Goal: Task Accomplishment & Management: Manage account settings

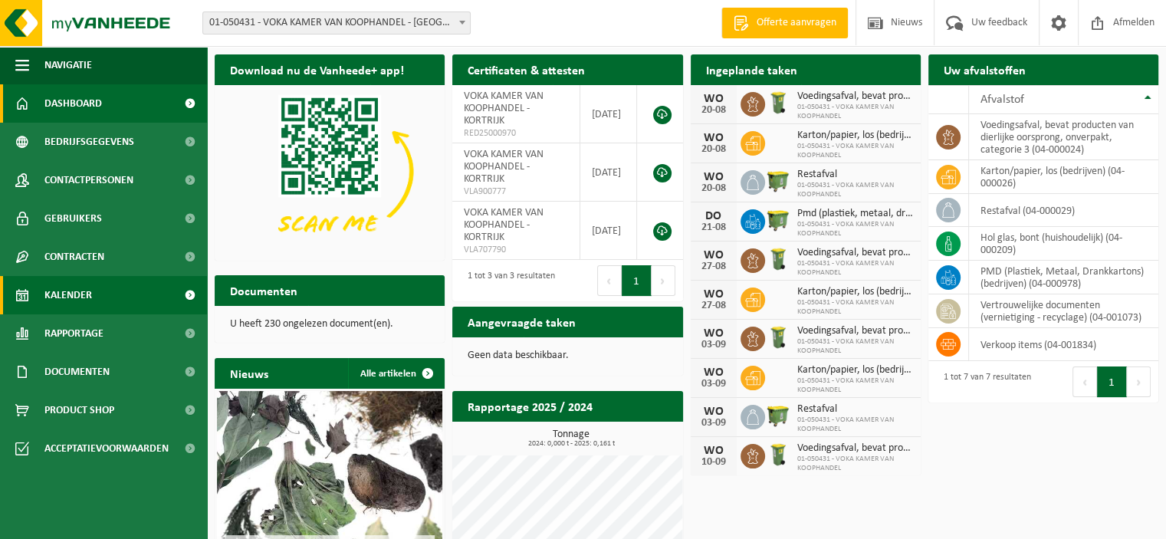
click at [71, 297] on span "Kalender" at bounding box center [68, 295] width 48 height 38
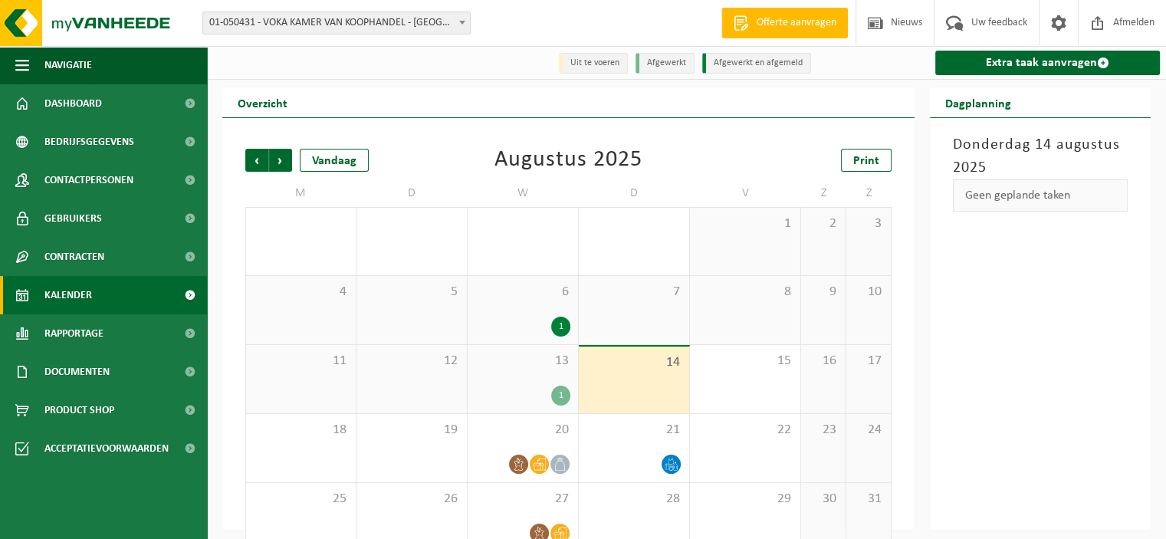
scroll to position [29, 0]
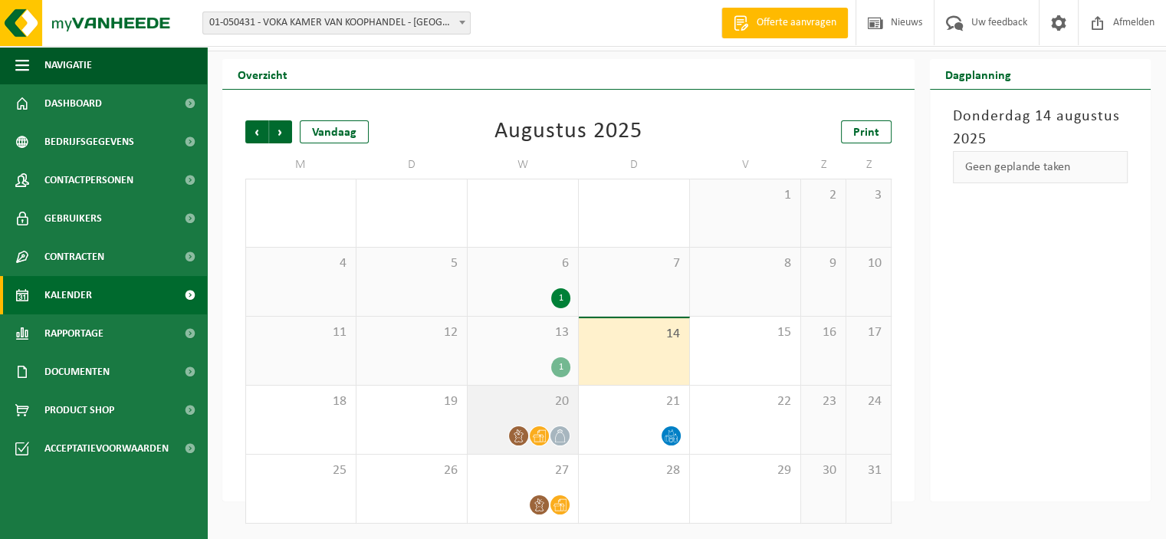
click at [521, 436] on icon at bounding box center [518, 435] width 13 height 13
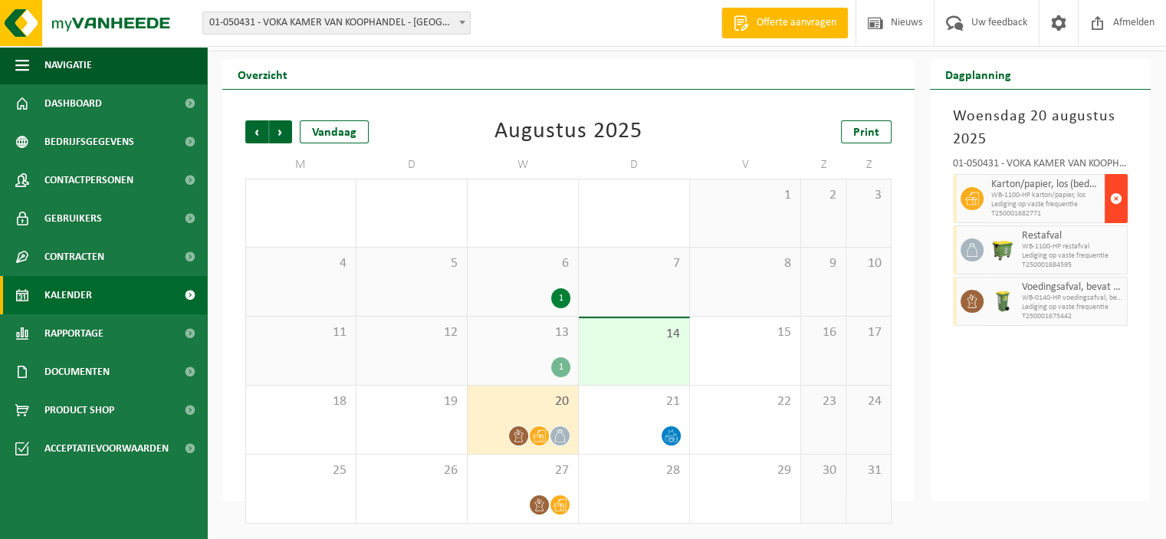
click at [1116, 195] on span "button" at bounding box center [1116, 198] width 12 height 31
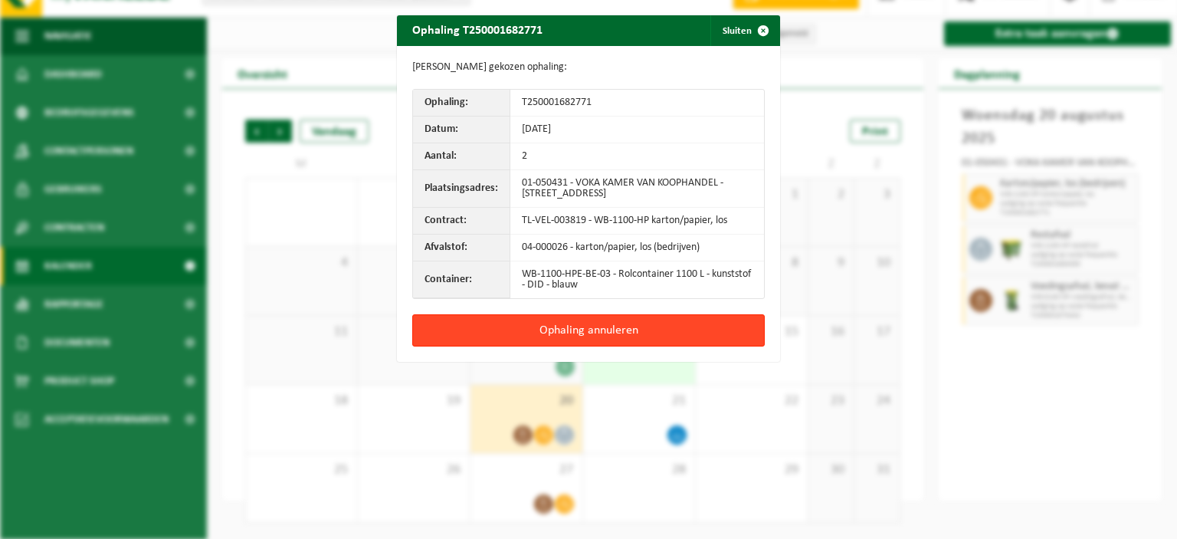
click at [583, 327] on button "Ophaling annuleren" at bounding box center [588, 330] width 353 height 32
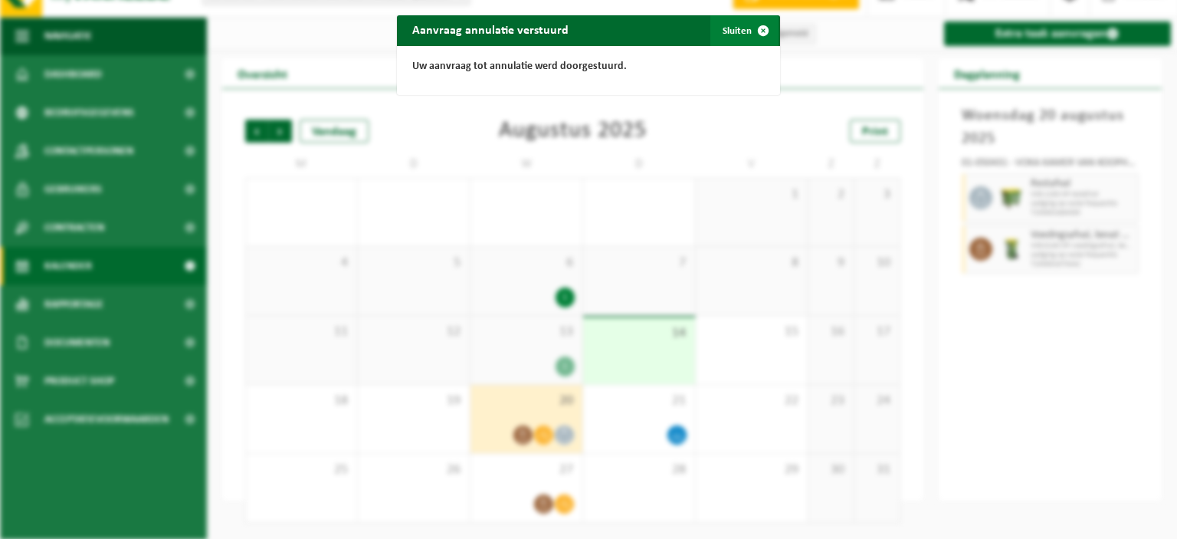
click at [754, 30] on span "button" at bounding box center [763, 30] width 31 height 31
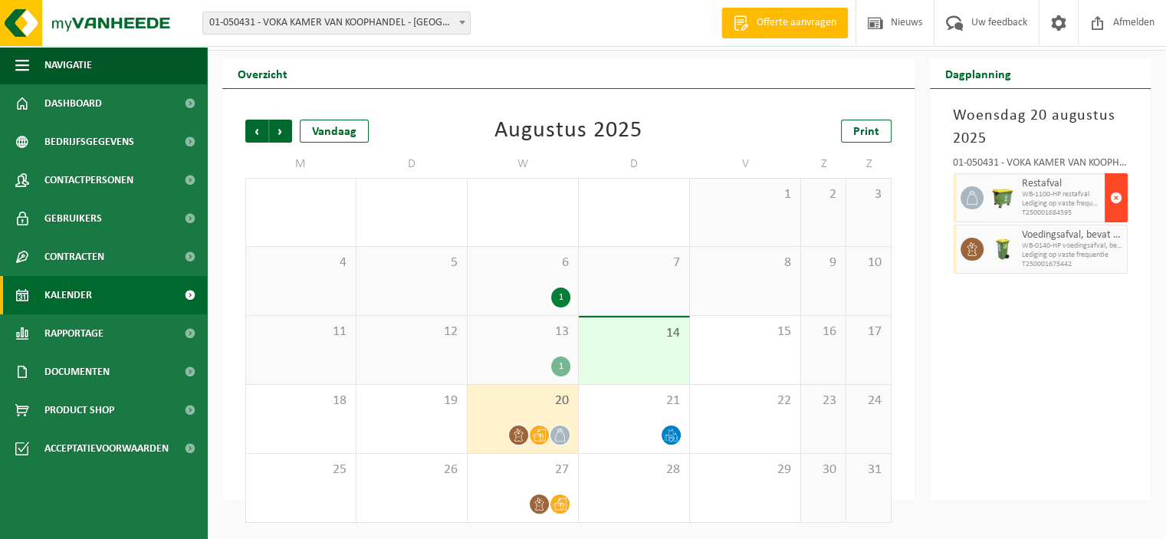
click at [1113, 197] on span "button" at bounding box center [1116, 197] width 12 height 31
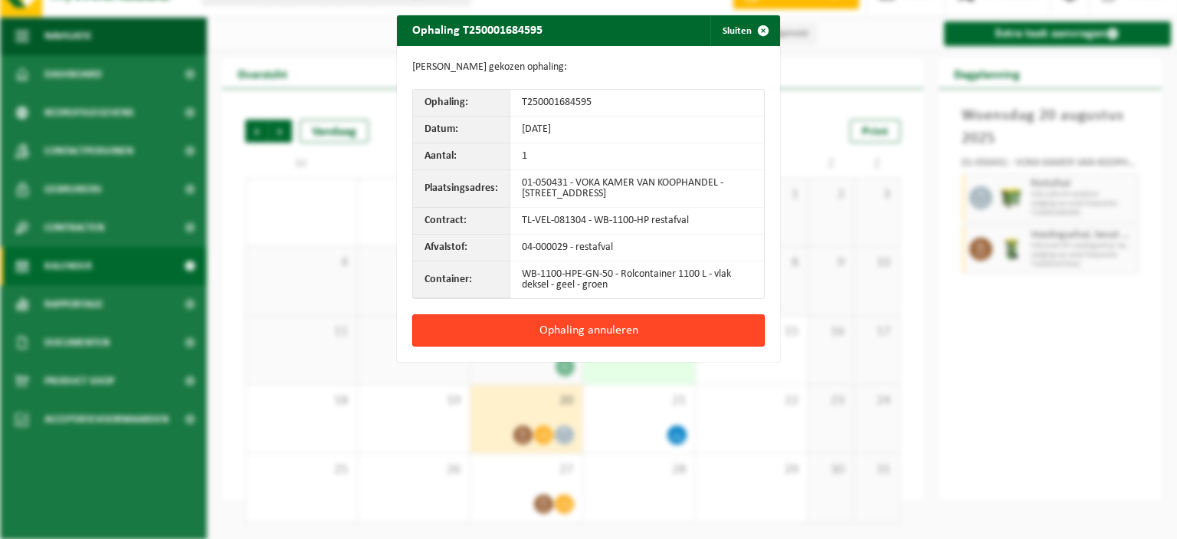
click at [583, 327] on button "Ophaling annuleren" at bounding box center [588, 330] width 353 height 32
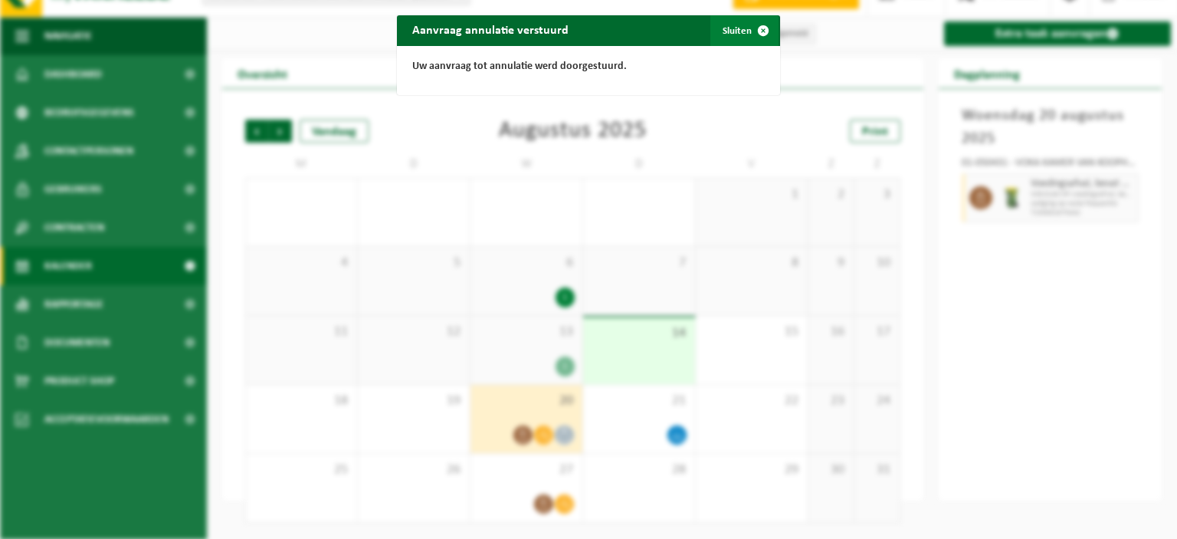
click at [756, 33] on span "button" at bounding box center [763, 30] width 31 height 31
